Goal: Task Accomplishment & Management: Complete application form

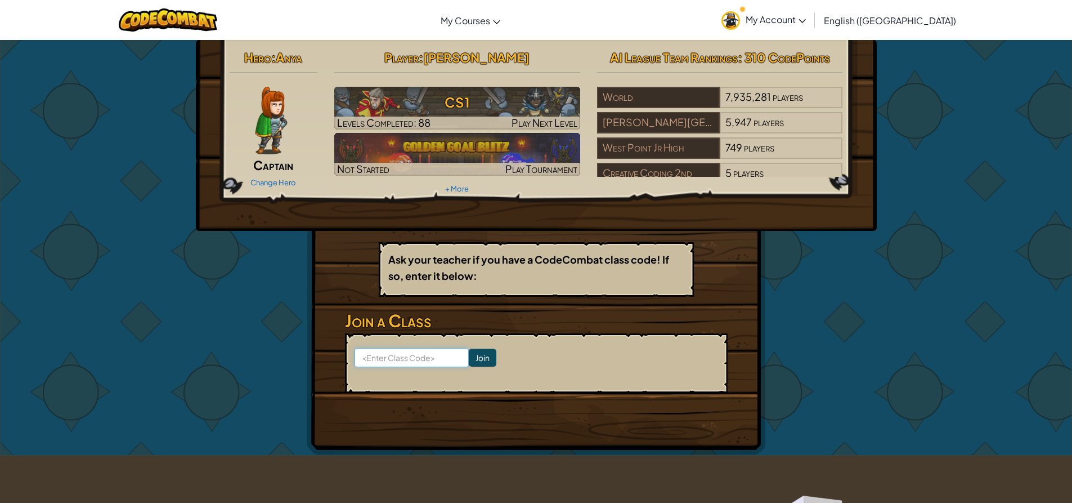
click at [422, 362] on input at bounding box center [412, 357] width 114 height 19
type input "DustGoatFight"
click at [469, 360] on input "Join" at bounding box center [483, 357] width 28 height 18
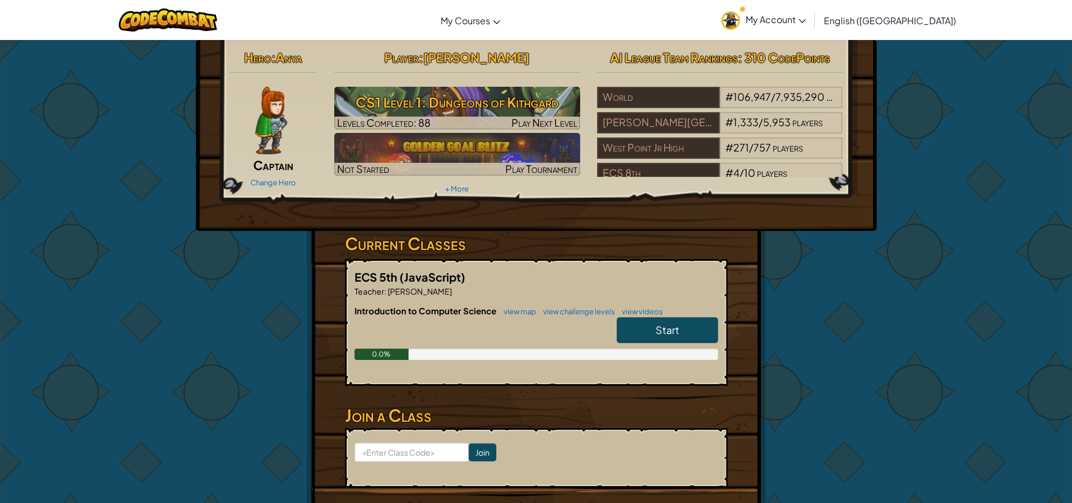
click at [637, 321] on link "Start" at bounding box center [667, 330] width 101 height 26
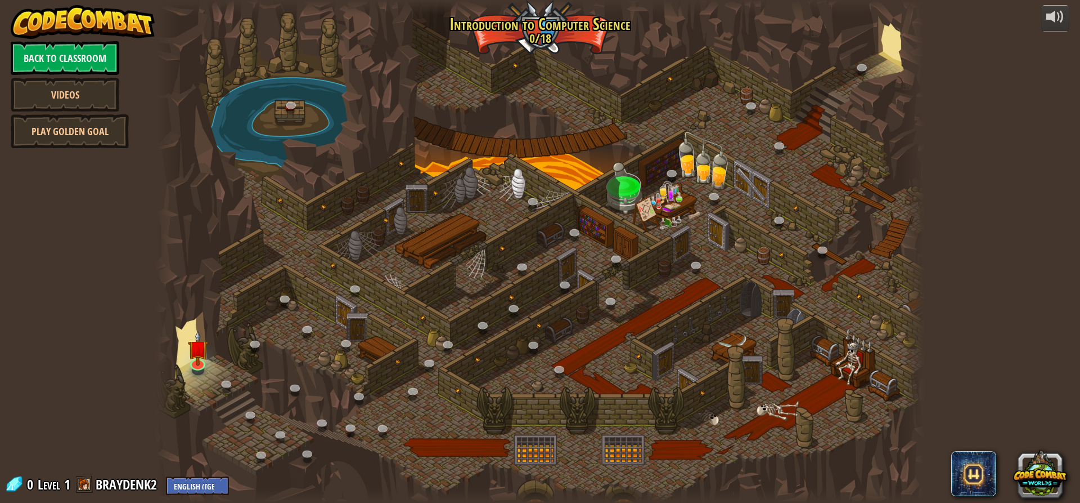
click at [222, 213] on div at bounding box center [540, 251] width 769 height 503
click at [199, 350] on img at bounding box center [198, 339] width 20 height 47
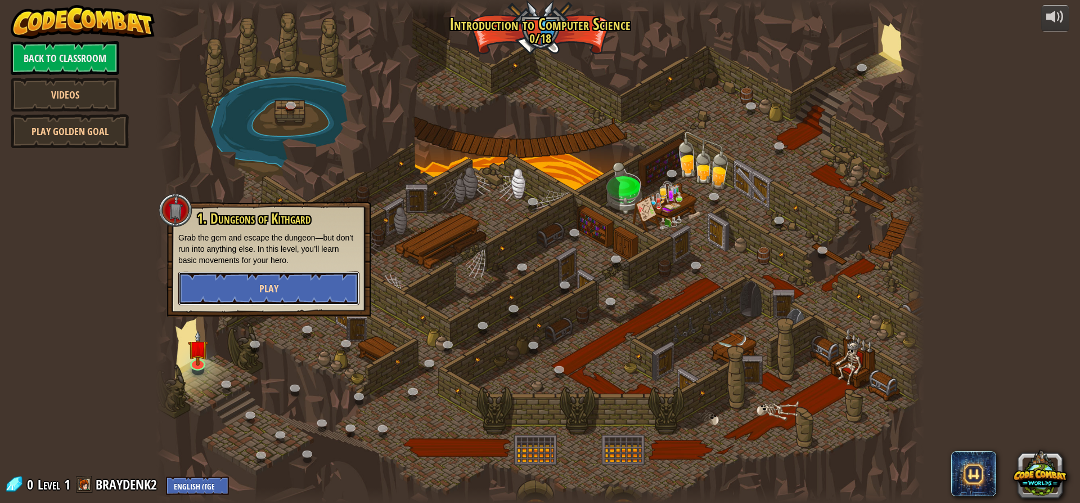
click at [255, 285] on button "Play" at bounding box center [268, 288] width 181 height 34
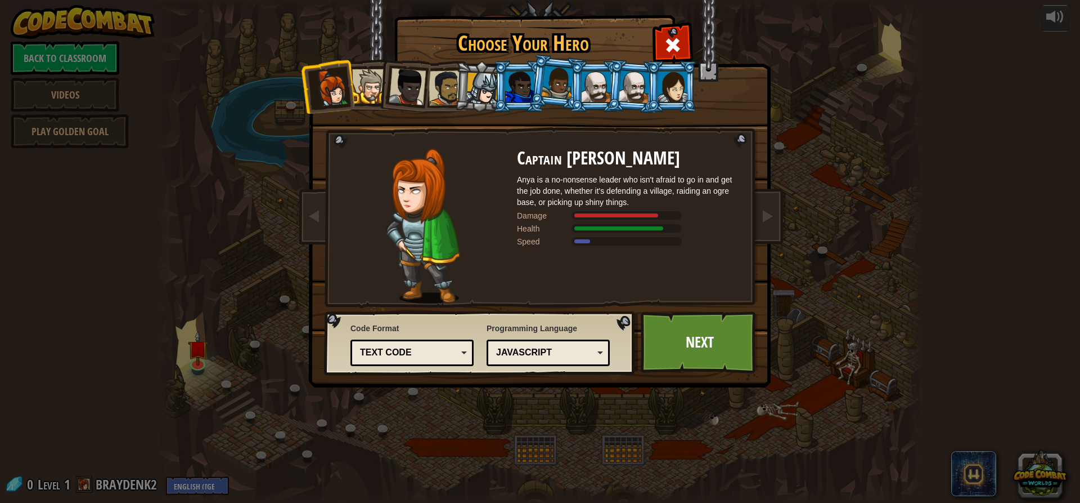
click at [684, 46] on div at bounding box center [672, 43] width 35 height 35
